Goal: Find specific page/section: Find specific page/section

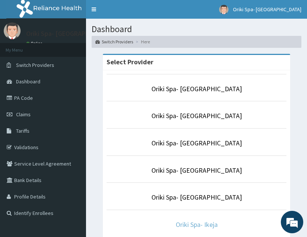
click at [188, 225] on link "Oriki Spa- Ikeja" at bounding box center [197, 224] width 42 height 9
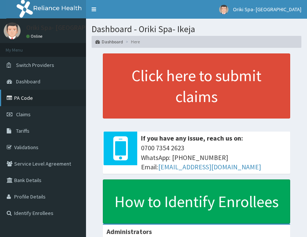
click at [26, 102] on link "PA Code" at bounding box center [43, 98] width 86 height 16
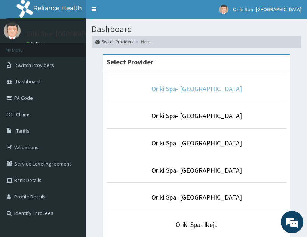
click at [207, 89] on link "Oriki Spa- [GEOGRAPHIC_DATA]" at bounding box center [196, 88] width 90 height 9
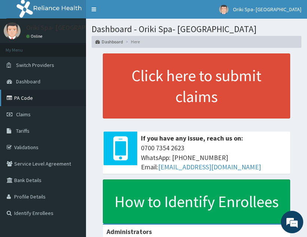
click at [13, 96] on icon at bounding box center [10, 97] width 7 height 5
